Goal: Information Seeking & Learning: Check status

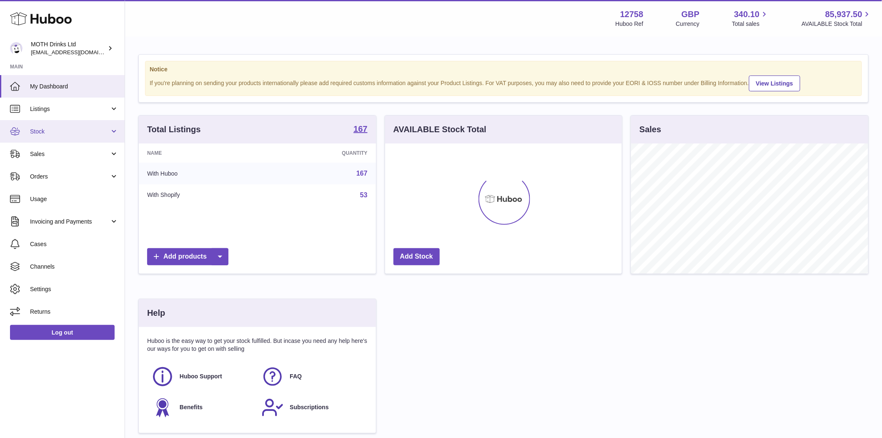
scroll to position [130, 237]
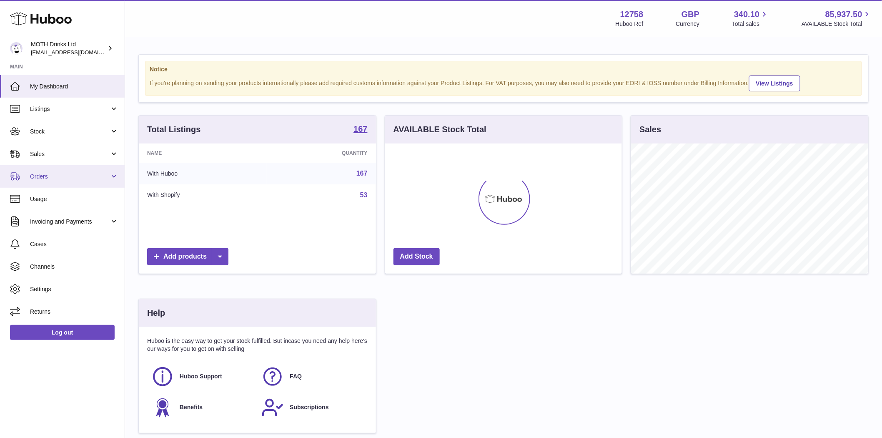
click at [44, 180] on span "Orders" at bounding box center [70, 177] width 80 height 8
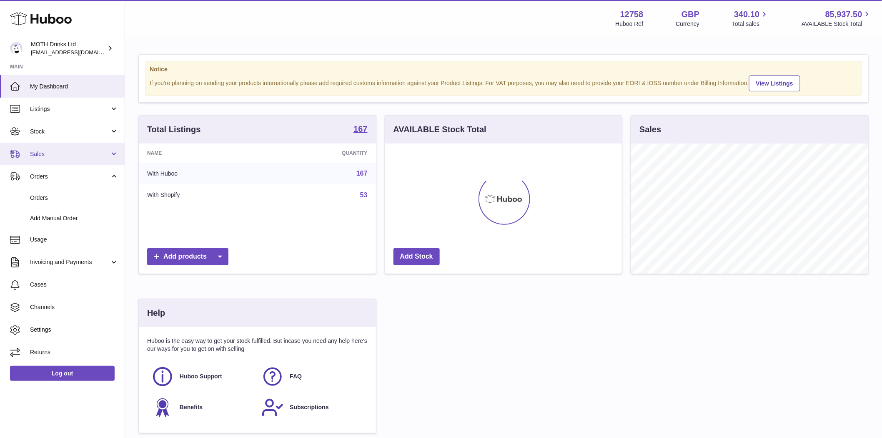
click at [38, 156] on span "Sales" at bounding box center [70, 154] width 80 height 8
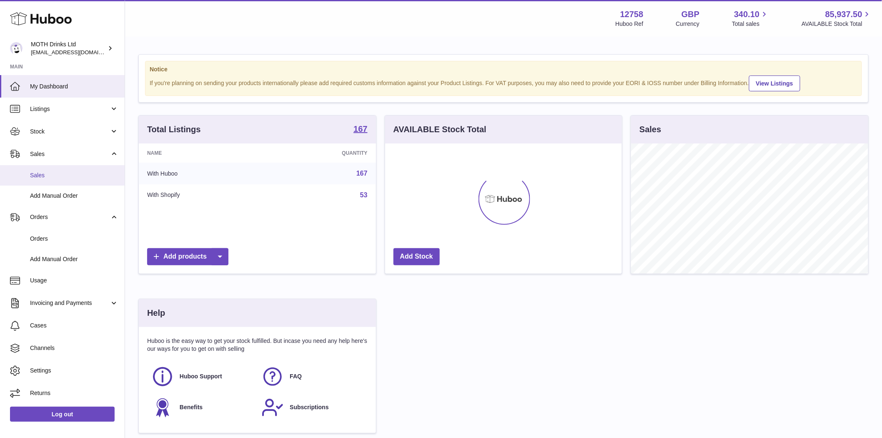
click at [42, 178] on span "Sales" at bounding box center [74, 175] width 88 height 8
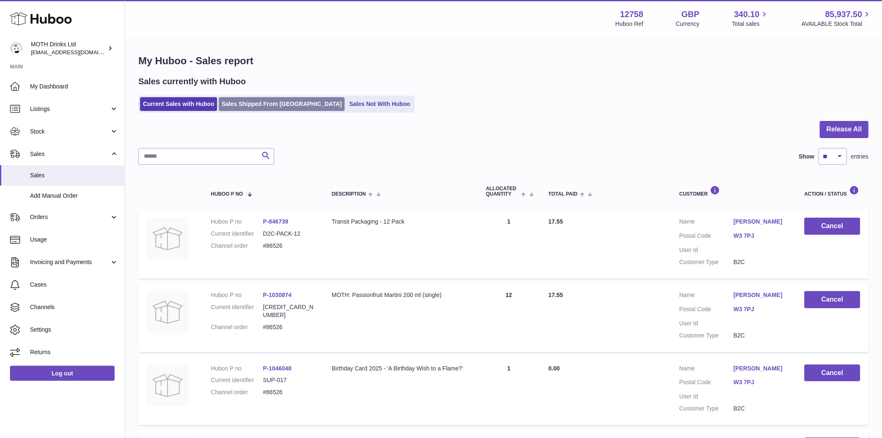
click at [261, 104] on link "Sales Shipped From Huboo" at bounding box center [282, 104] width 126 height 14
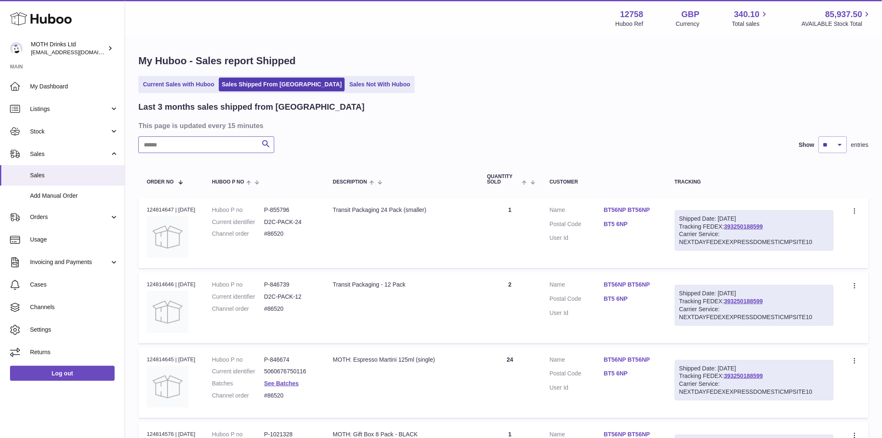
click at [186, 142] on input "text" at bounding box center [206, 144] width 136 height 17
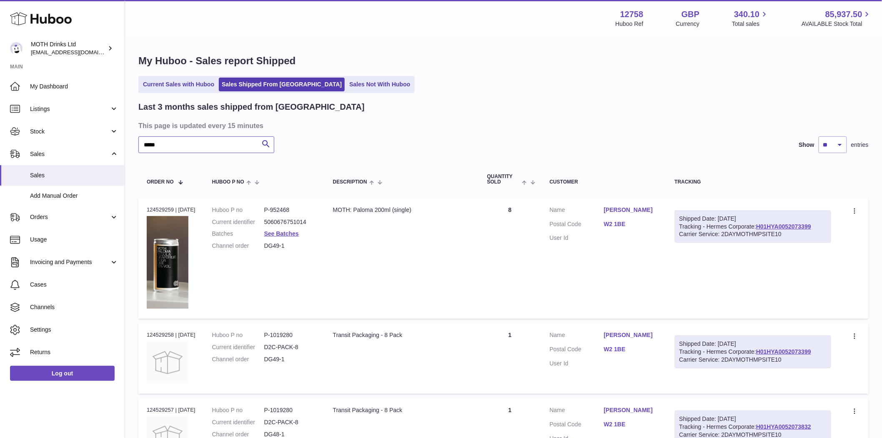
click at [175, 149] on input "*****" at bounding box center [206, 144] width 136 height 17
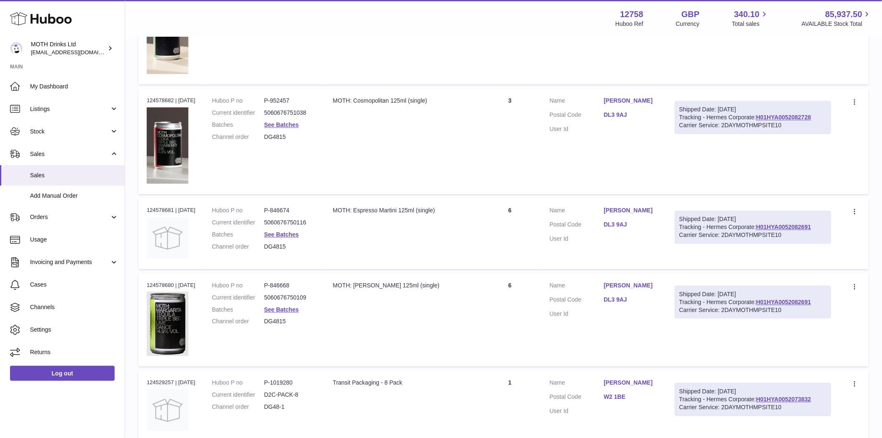
scroll to position [785, 0]
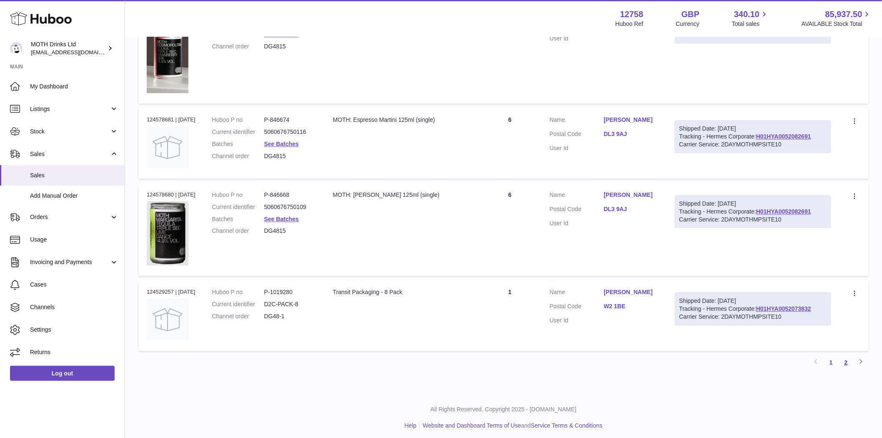
click at [844, 356] on link "2" at bounding box center [846, 362] width 15 height 15
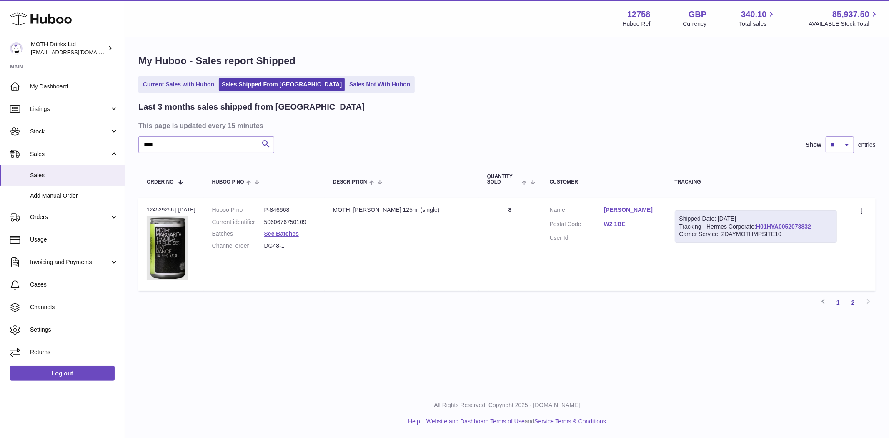
click at [839, 305] on link "1" at bounding box center [838, 302] width 15 height 15
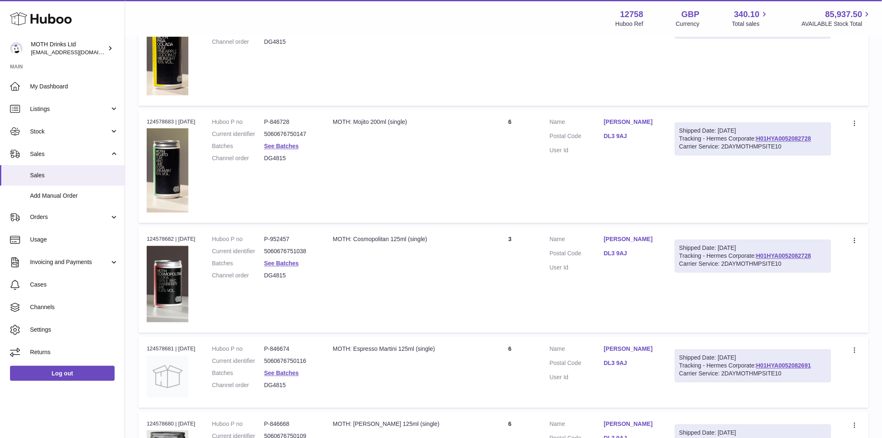
scroll to position [785, 0]
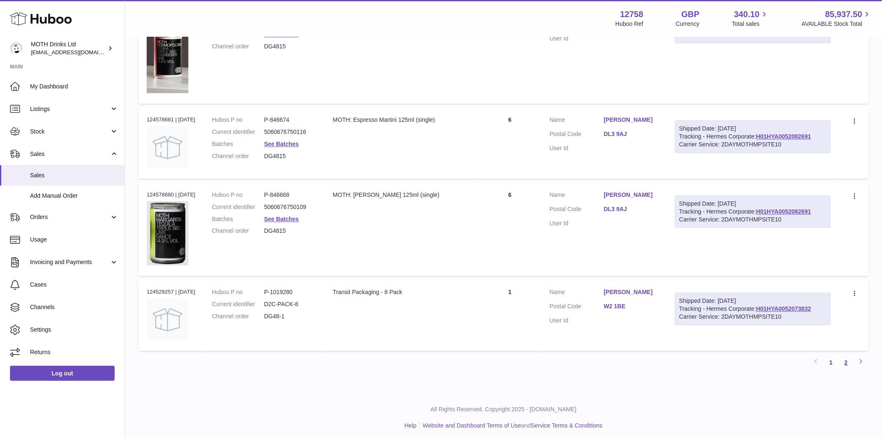
click at [849, 360] on link "2" at bounding box center [846, 362] width 15 height 15
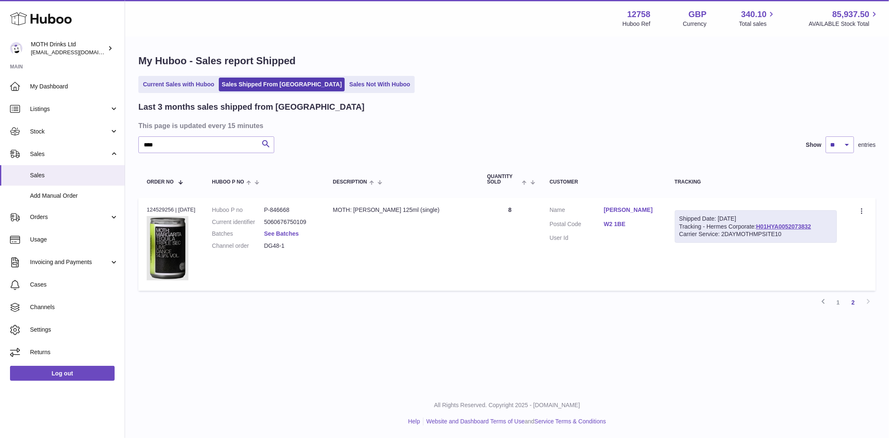
click at [295, 233] on link "See Batches" at bounding box center [281, 233] width 35 height 7
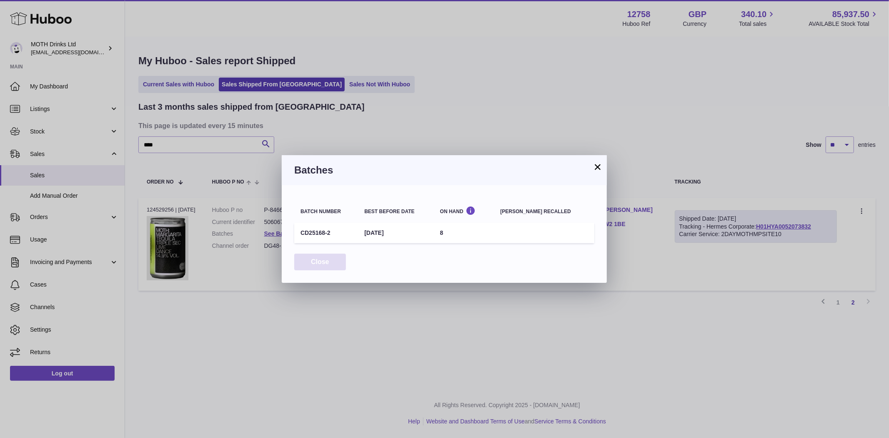
click at [323, 263] on button "Close" at bounding box center [320, 261] width 52 height 17
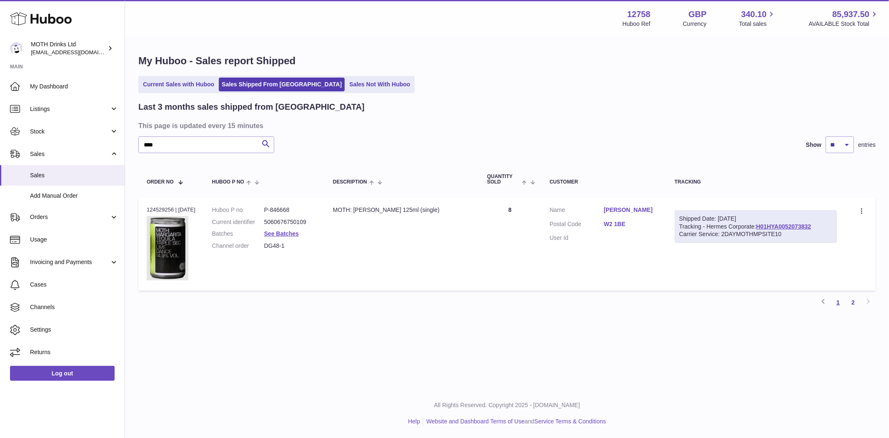
click at [841, 305] on link "1" at bounding box center [838, 302] width 15 height 15
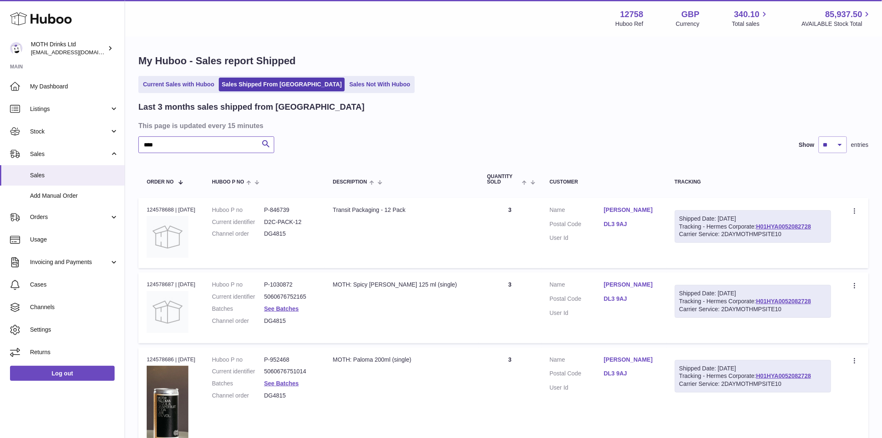
click at [174, 145] on input "****" at bounding box center [206, 144] width 136 height 17
click at [155, 148] on input "**" at bounding box center [206, 144] width 136 height 17
click at [617, 210] on link "Stewart Miller" at bounding box center [631, 210] width 54 height 8
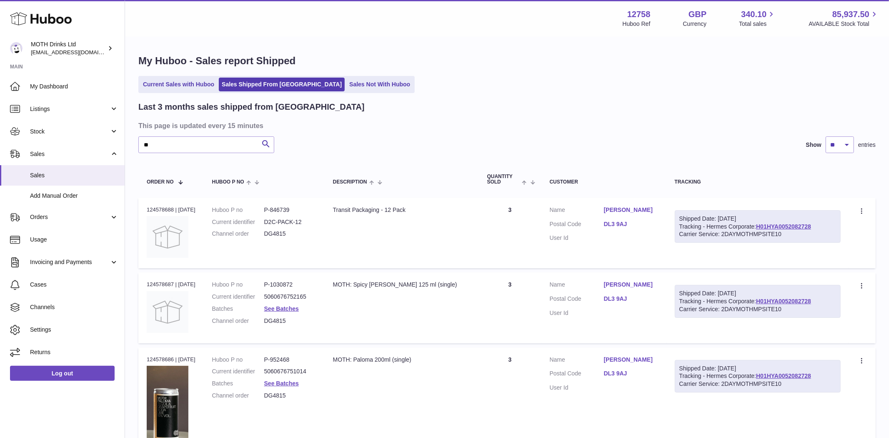
click at [617, 210] on div at bounding box center [444, 219] width 889 height 438
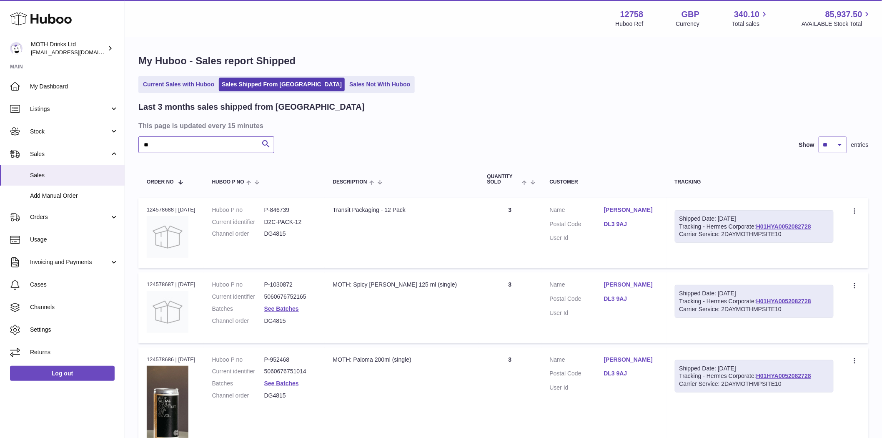
click at [153, 144] on input "**" at bounding box center [206, 144] width 136 height 17
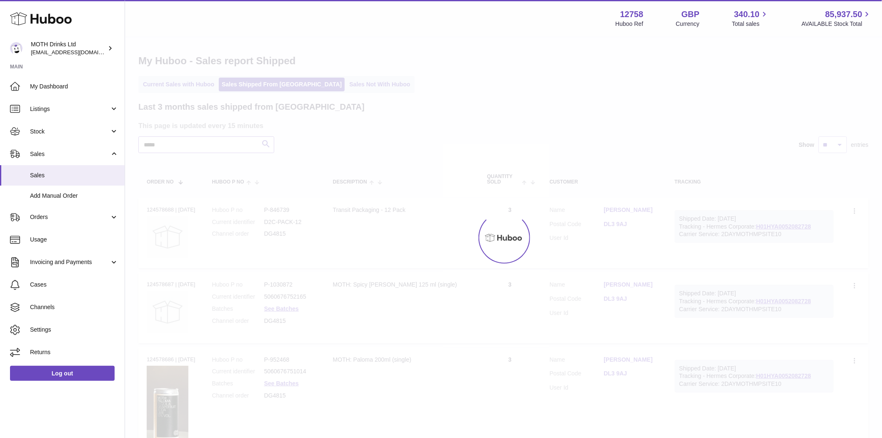
type input "*****"
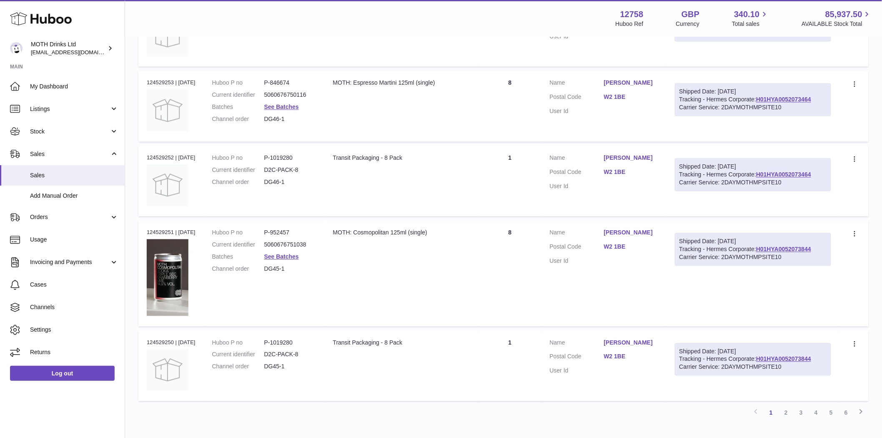
scroll to position [743, 0]
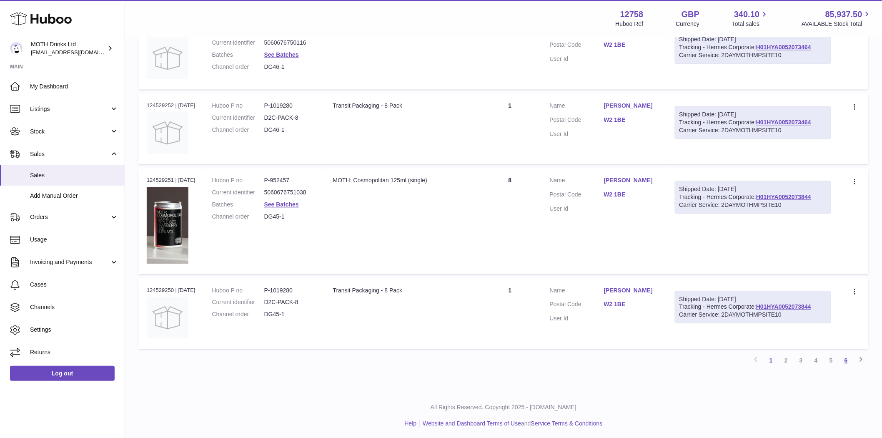
click at [847, 364] on link "6" at bounding box center [846, 360] width 15 height 15
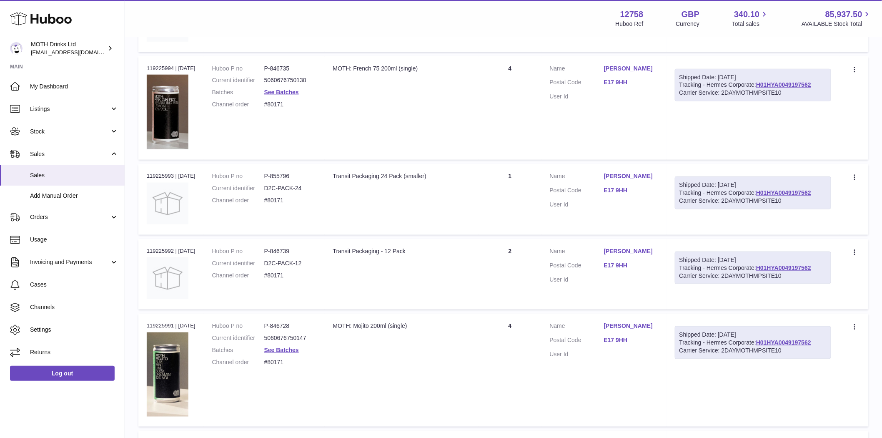
scroll to position [592, 0]
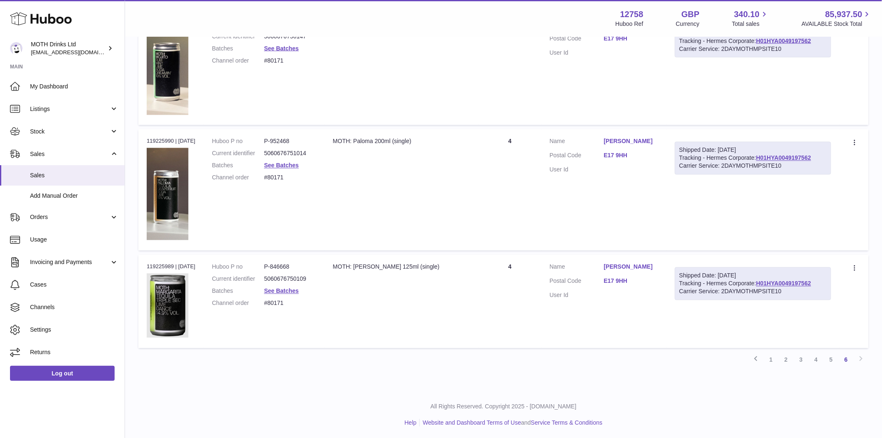
click at [769, 357] on link "1" at bounding box center [771, 359] width 15 height 15
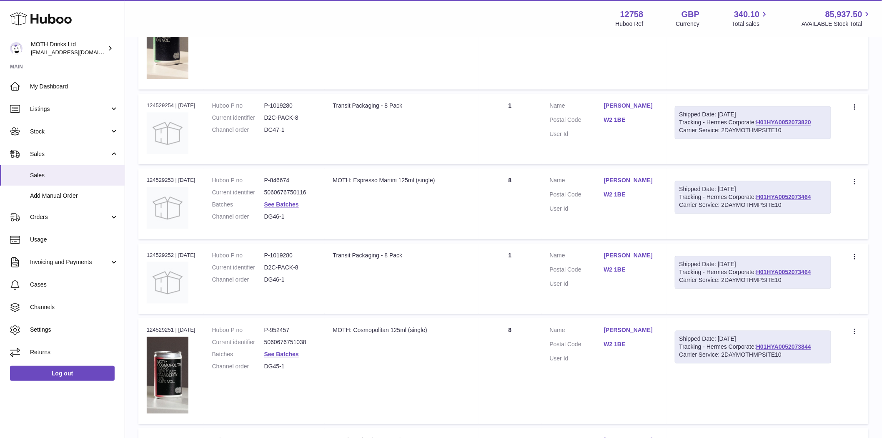
scroll to position [732, 0]
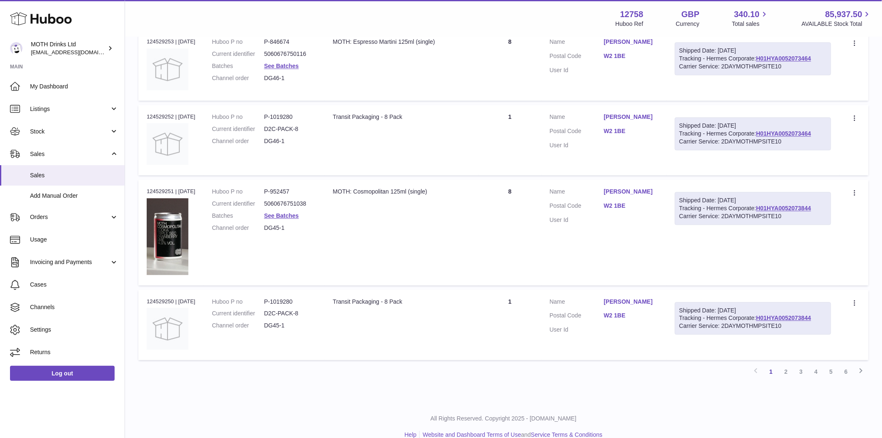
drag, startPoint x: 162, startPoint y: 295, endPoint x: 139, endPoint y: 293, distance: 22.6
click at [139, 293] on td "Order no 124529250 | 11th Sep" at bounding box center [170, 324] width 65 height 70
